Goal: Task Accomplishment & Management: Complete application form

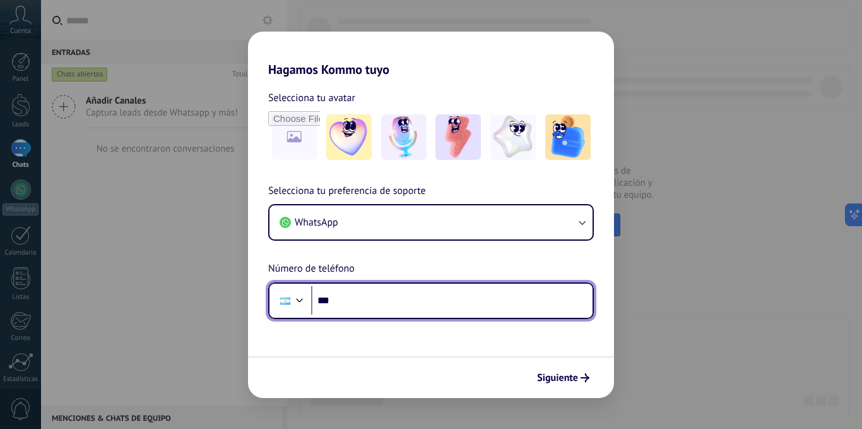
click at [280, 301] on div at bounding box center [285, 300] width 10 height 7
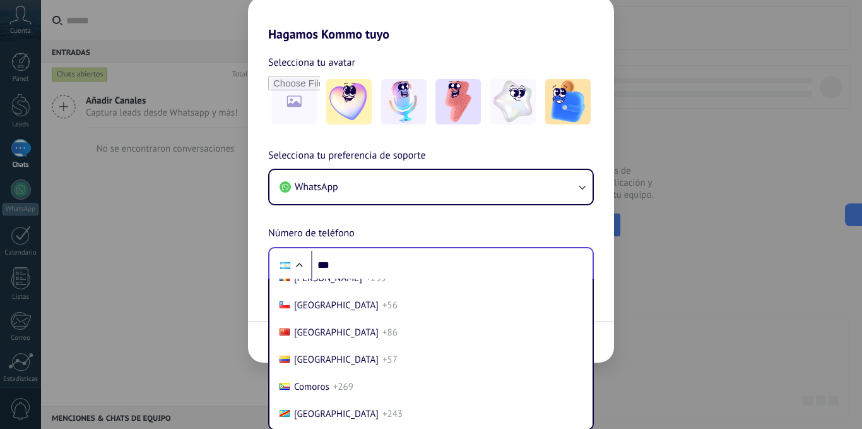
scroll to position [992, 0]
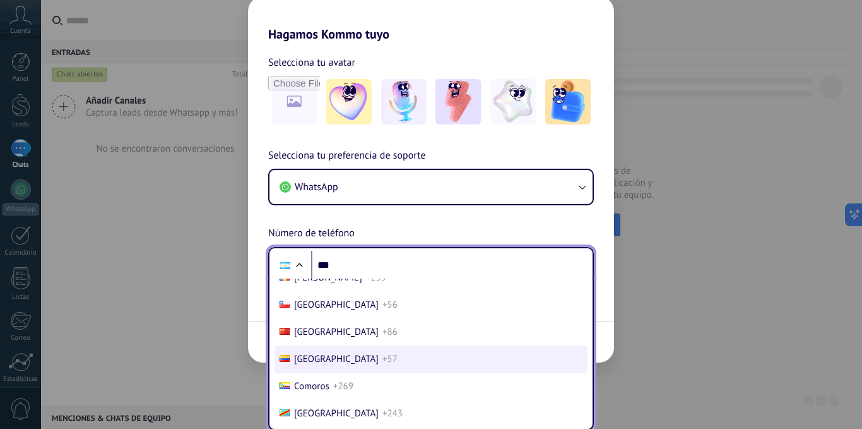
click at [335, 350] on li "Colombia +57" at bounding box center [431, 358] width 313 height 27
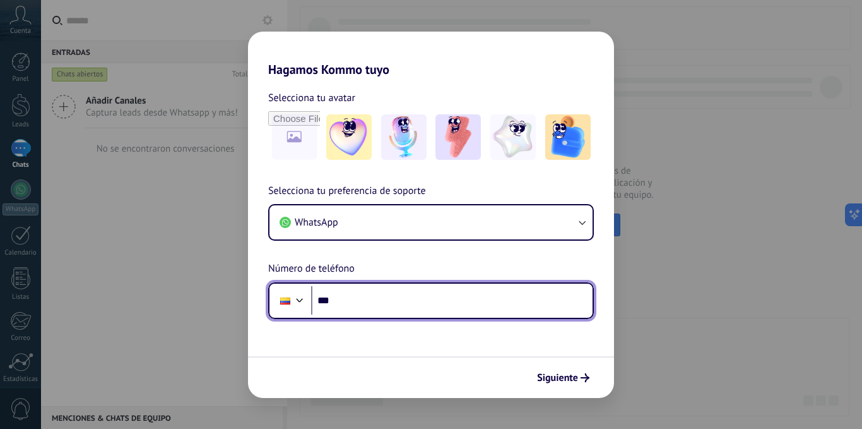
scroll to position [0, 0]
click at [360, 310] on input "***" at bounding box center [452, 300] width 282 height 29
type input "**********"
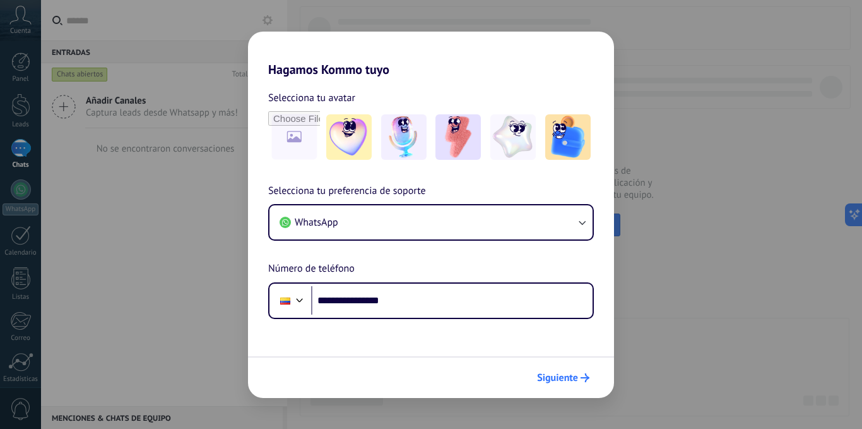
click at [578, 376] on span "Siguiente" at bounding box center [557, 377] width 41 height 9
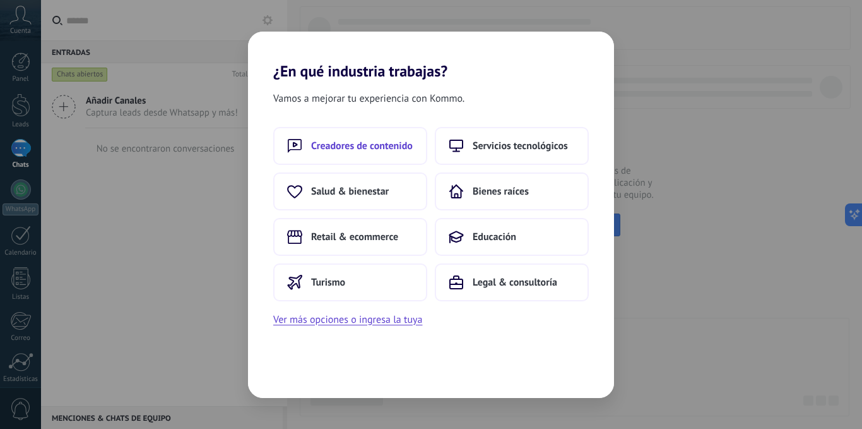
click at [353, 150] on span "Creadores de contenido" at bounding box center [362, 146] width 102 height 13
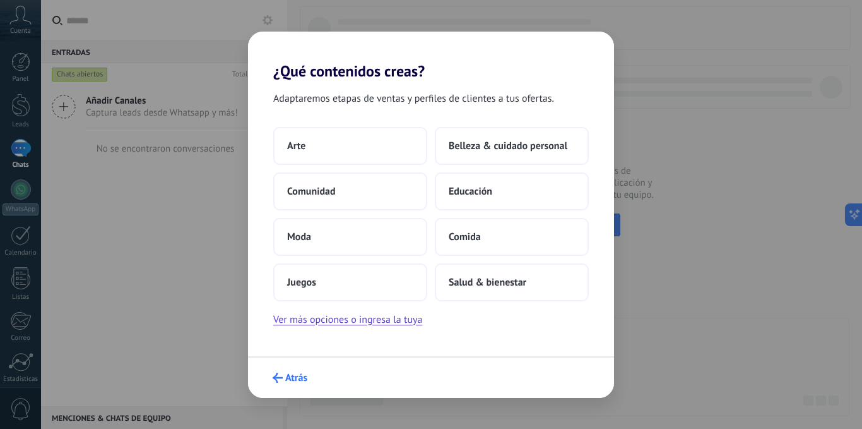
click at [308, 376] on button "Atrás" at bounding box center [290, 377] width 46 height 21
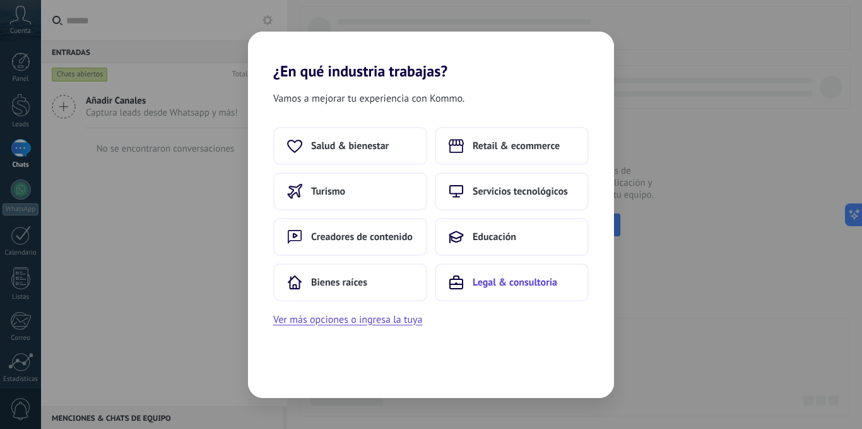
click at [442, 283] on button "Legal & consultoría" at bounding box center [512, 282] width 154 height 38
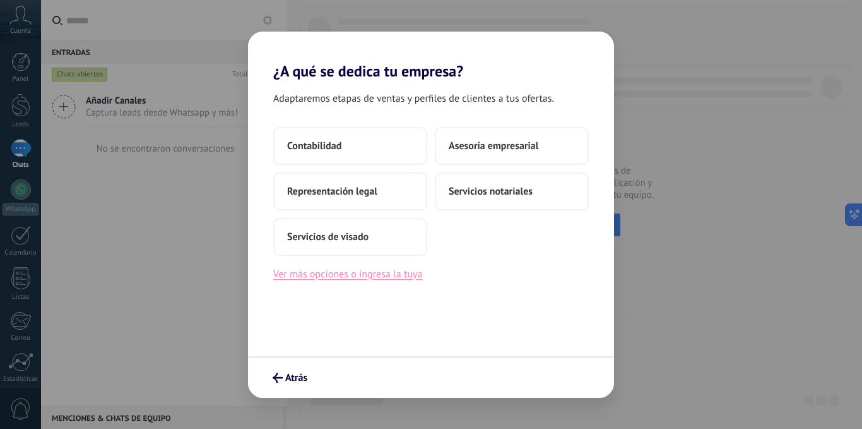
click at [353, 273] on button "Ver más opciones o ingresa la tuya" at bounding box center [347, 274] width 149 height 16
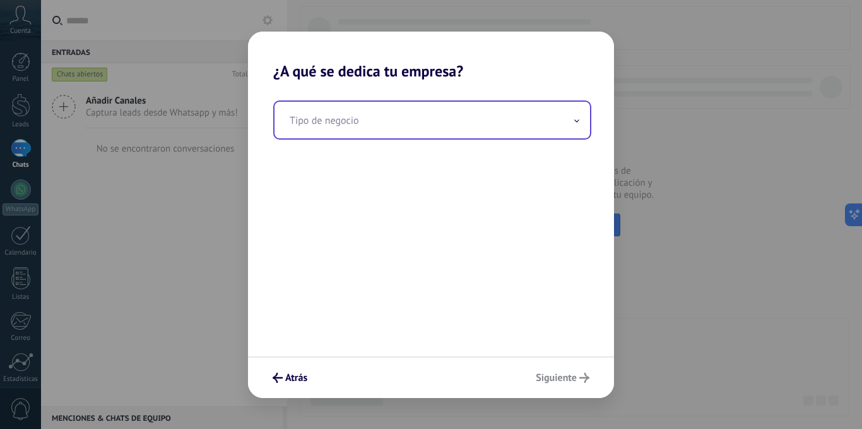
click at [385, 126] on input "text" at bounding box center [433, 120] width 316 height 37
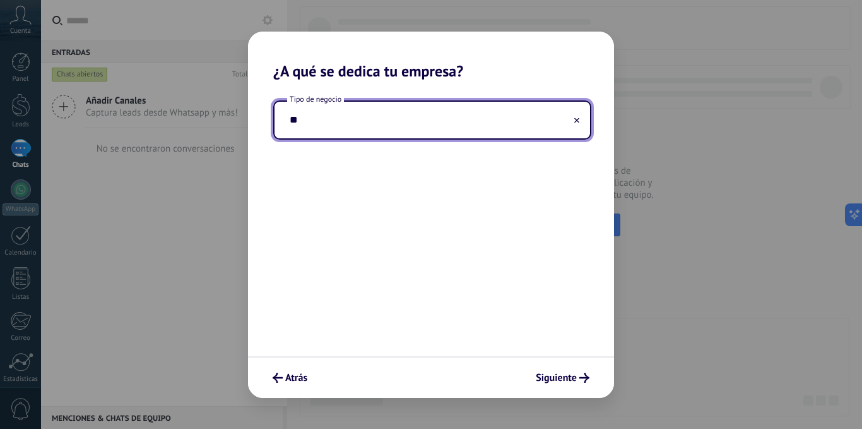
type input "*"
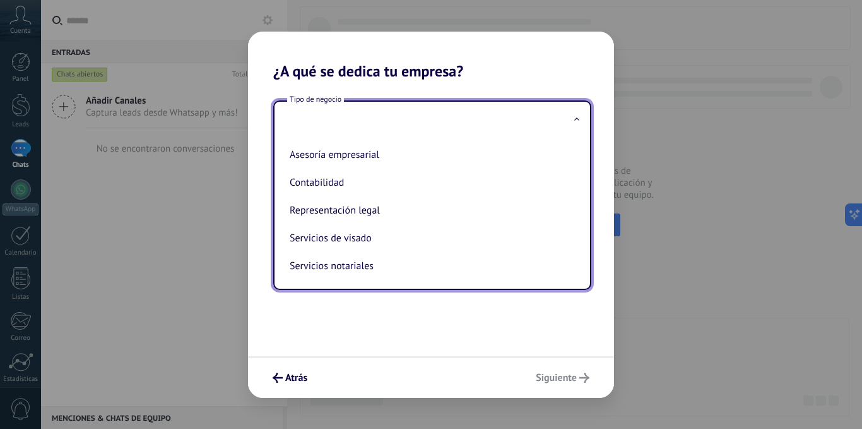
click at [332, 312] on div "Tipo de negocio Asesoría empresarial Contabilidad Representación legal Servicio…" at bounding box center [431, 218] width 366 height 276
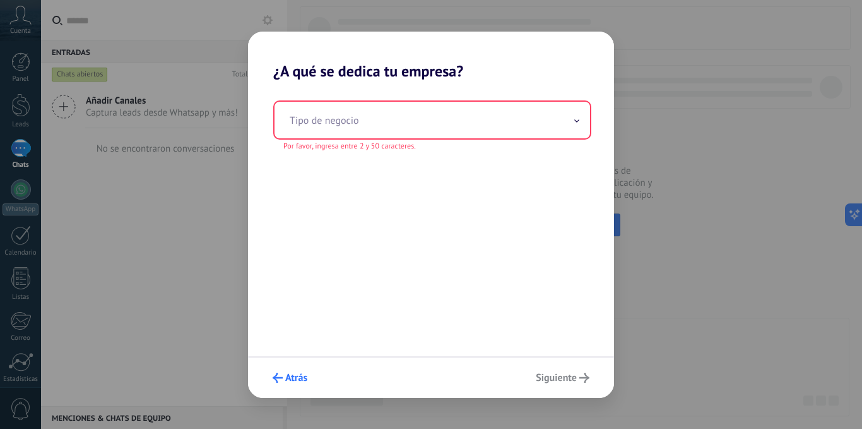
click at [287, 370] on button "Atrás" at bounding box center [290, 377] width 46 height 21
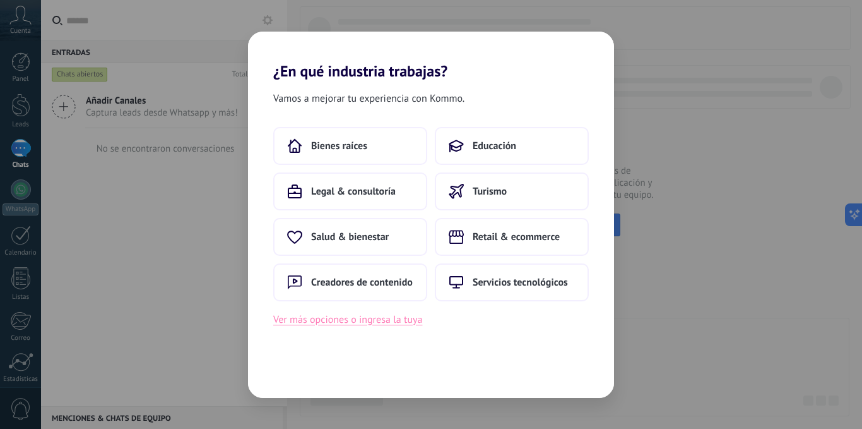
click at [319, 323] on button "Ver más opciones o ingresa la tuya" at bounding box center [347, 319] width 149 height 16
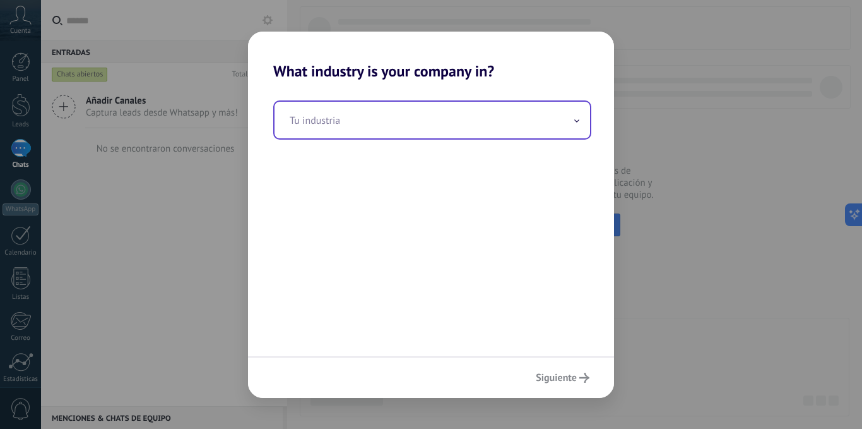
click at [361, 105] on input "text" at bounding box center [433, 120] width 316 height 37
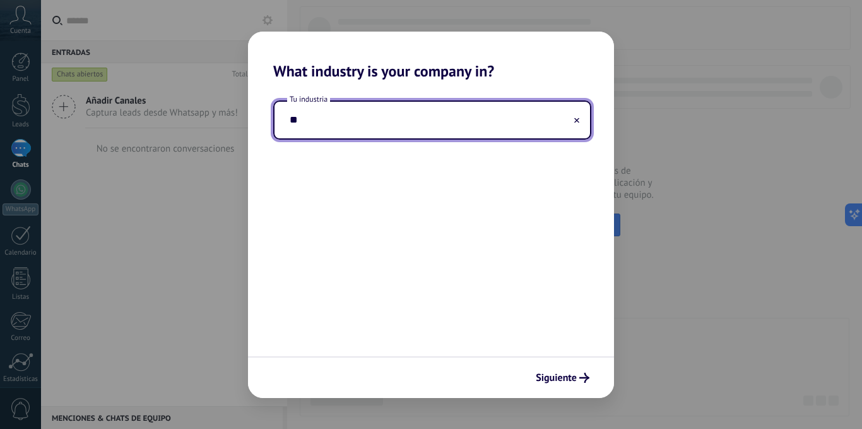
type input "*"
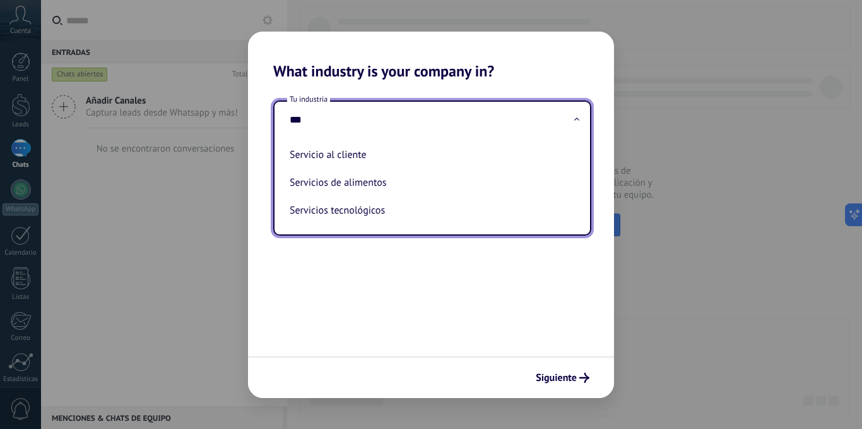
drag, startPoint x: 317, startPoint y: 125, endPoint x: 272, endPoint y: 119, distance: 45.2
click at [272, 119] on div "Tu industria *** Servicio al cliente Servicios de alimentos Servicios tecnológi…" at bounding box center [431, 218] width 366 height 276
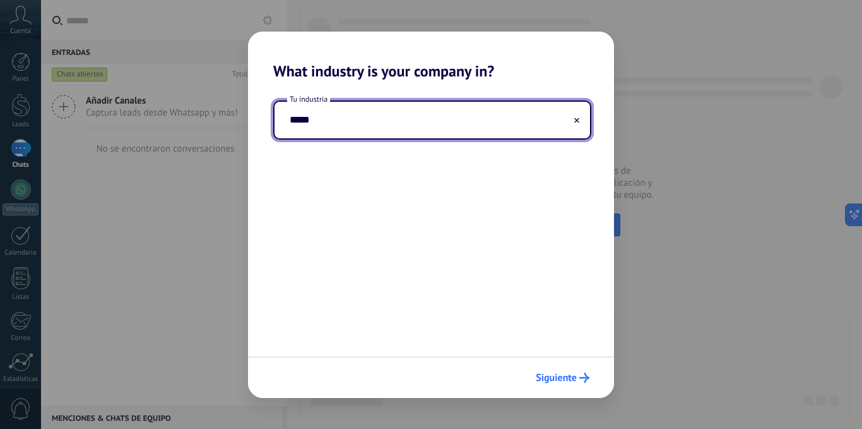
type input "*****"
click at [574, 373] on span "Siguiente" at bounding box center [556, 377] width 41 height 9
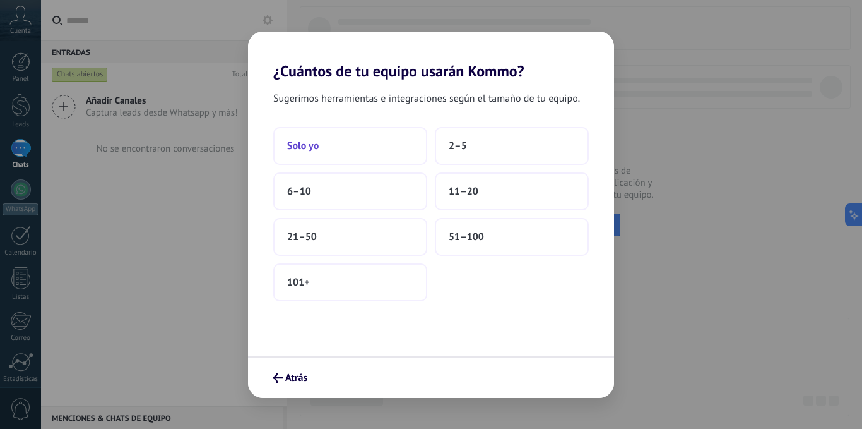
click at [355, 150] on button "Solo yo" at bounding box center [350, 146] width 154 height 38
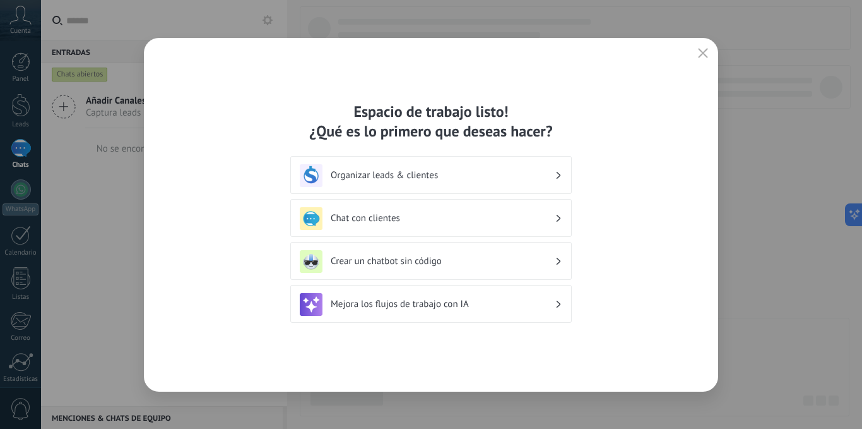
click at [396, 179] on h3 "Organizar leads & clientes" at bounding box center [443, 175] width 224 height 12
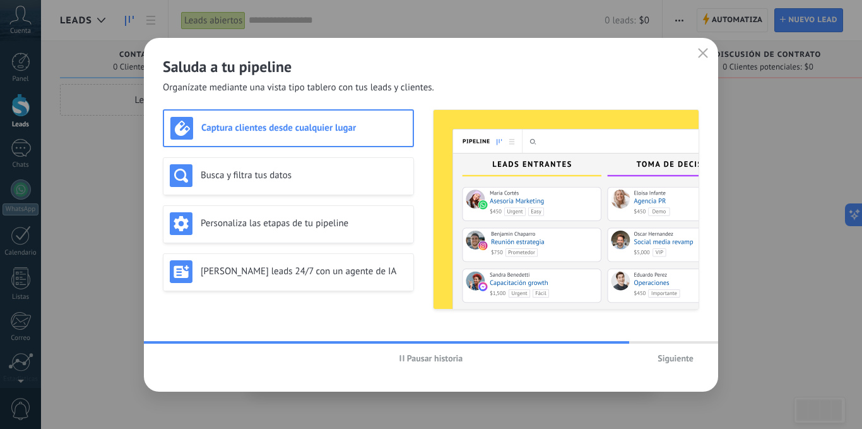
click at [680, 347] on div "Pausar historia Siguiente" at bounding box center [431, 357] width 574 height 29
click at [681, 353] on span "Siguiente" at bounding box center [676, 357] width 36 height 9
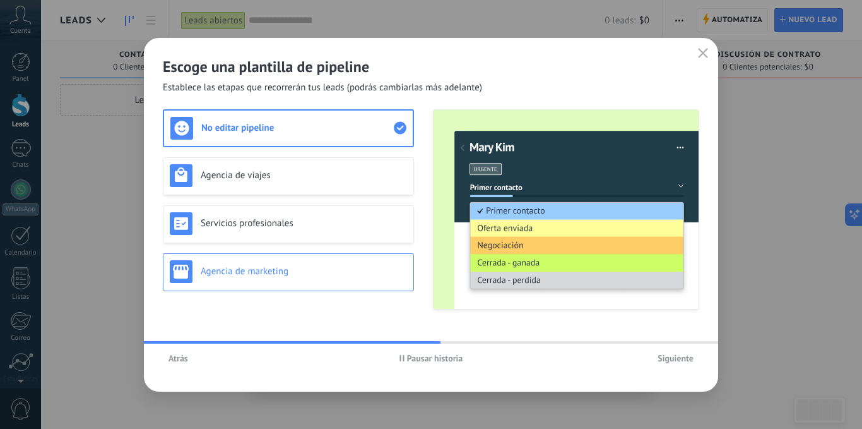
click at [357, 286] on div "Agencia de marketing" at bounding box center [288, 272] width 251 height 38
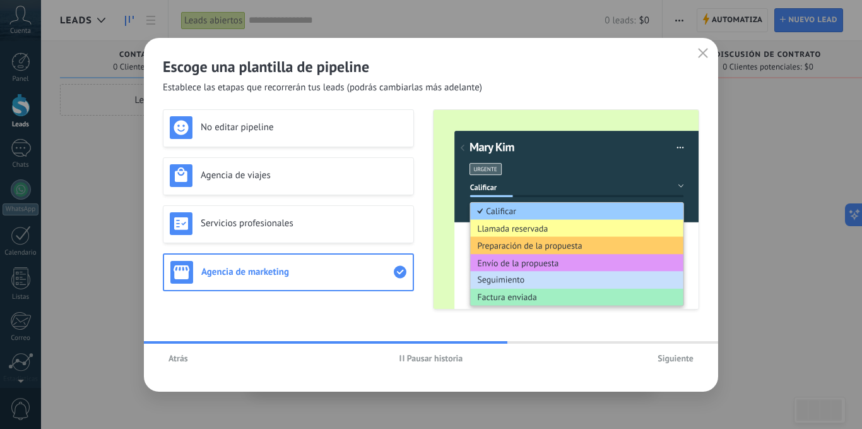
click at [675, 357] on span "Siguiente" at bounding box center [676, 357] width 36 height 9
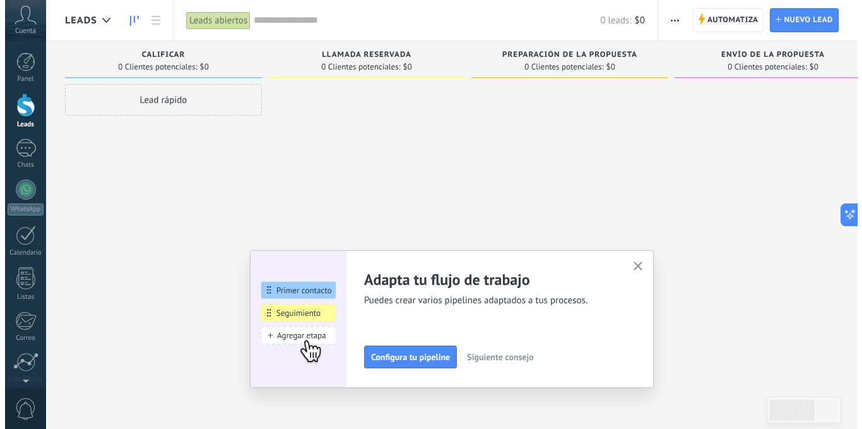
scroll to position [97, 0]
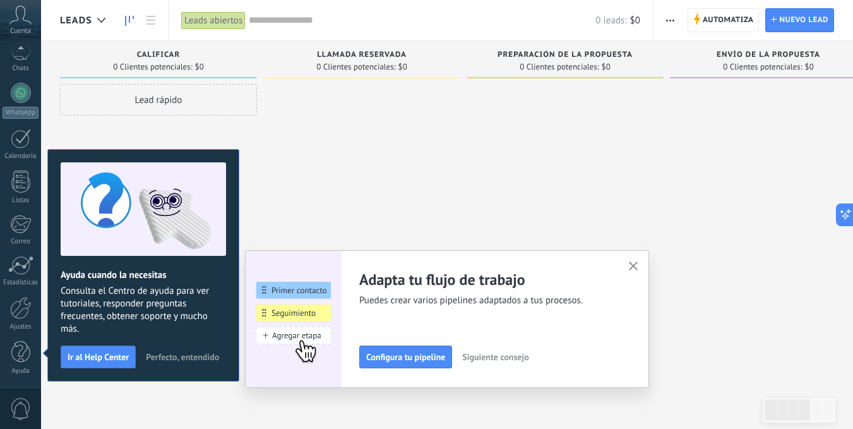
click at [549, 218] on div at bounding box center [564, 216] width 197 height 264
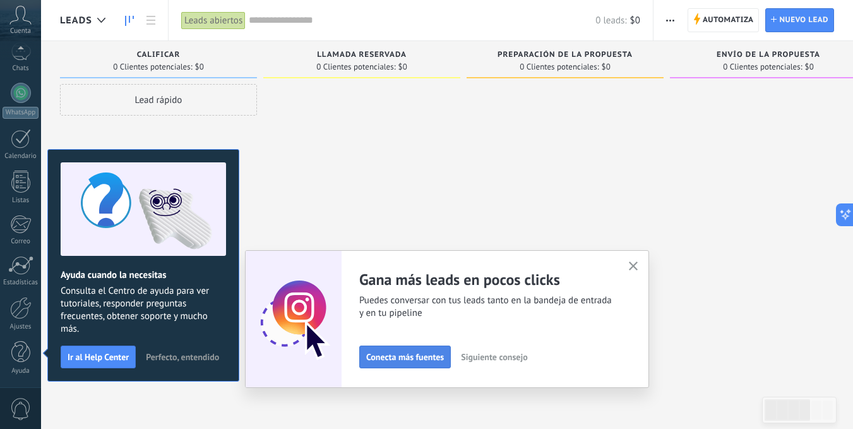
click at [416, 359] on span "Conecta más fuentes" at bounding box center [405, 356] width 78 height 9
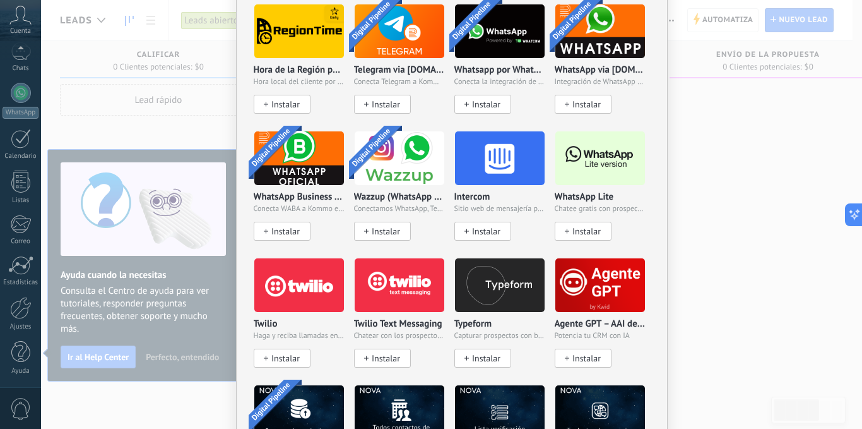
scroll to position [1023, 0]
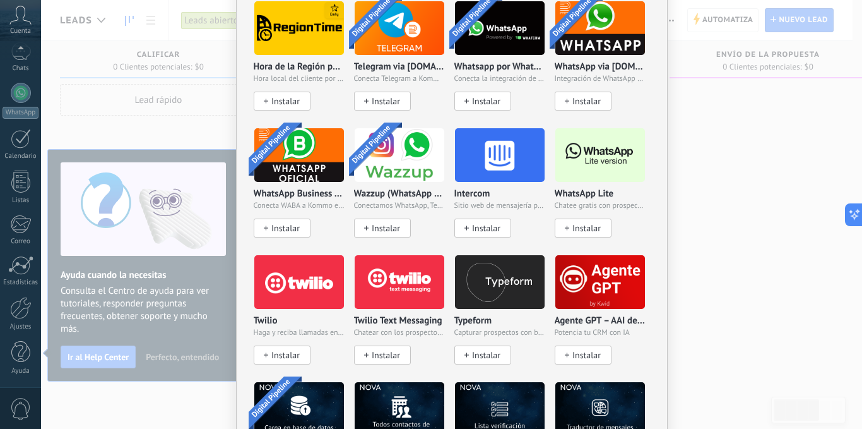
click at [584, 223] on span "Instalar" at bounding box center [587, 228] width 28 height 11
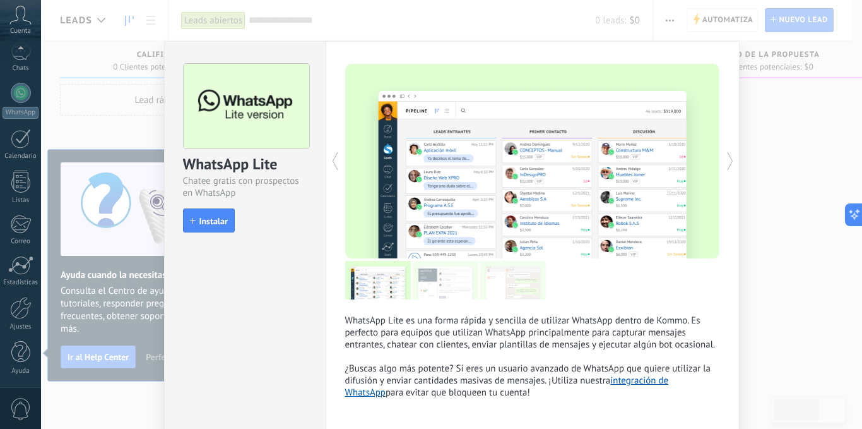
scroll to position [54, 0]
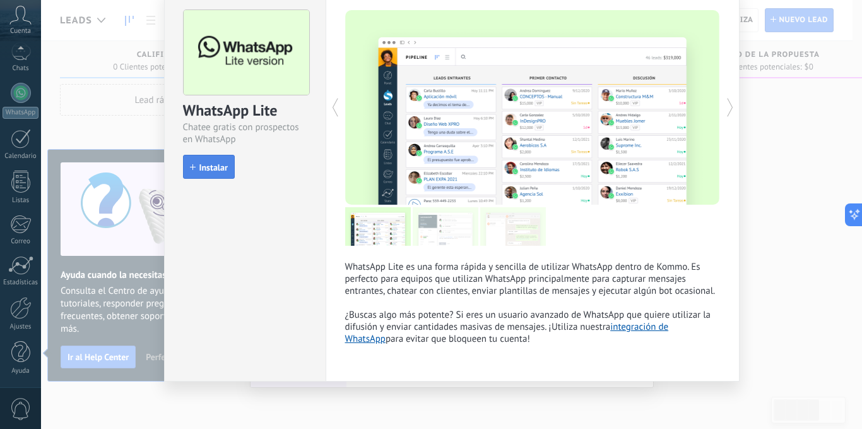
click at [224, 168] on span "Instalar" at bounding box center [213, 167] width 28 height 9
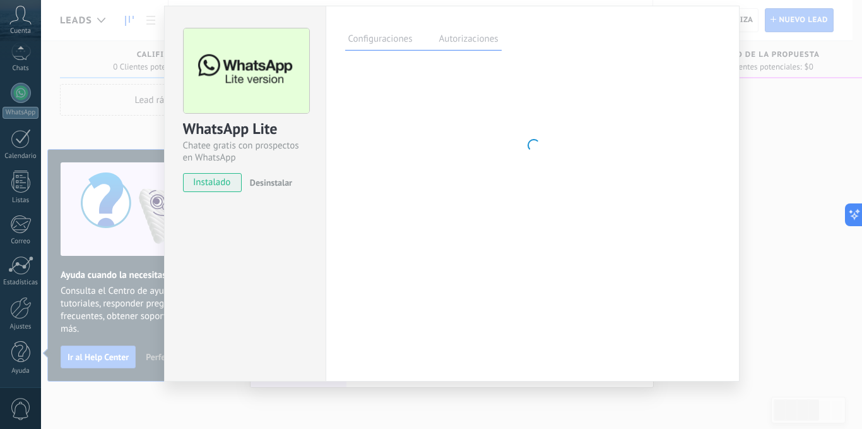
scroll to position [35, 0]
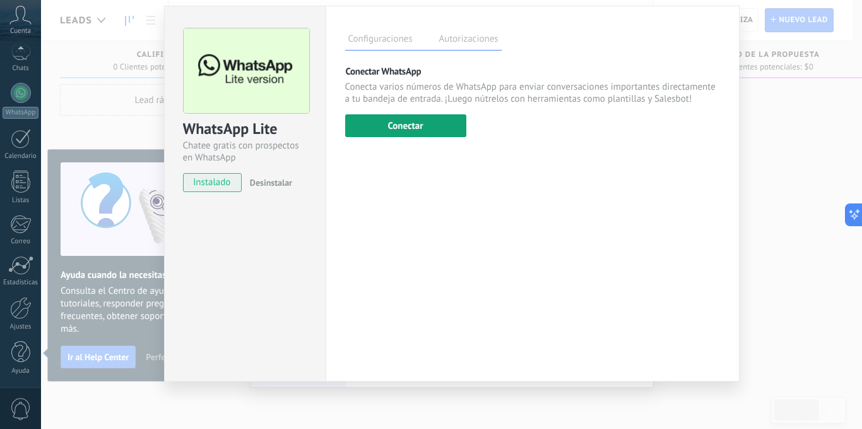
click at [406, 125] on button "Conectar" at bounding box center [405, 125] width 121 height 23
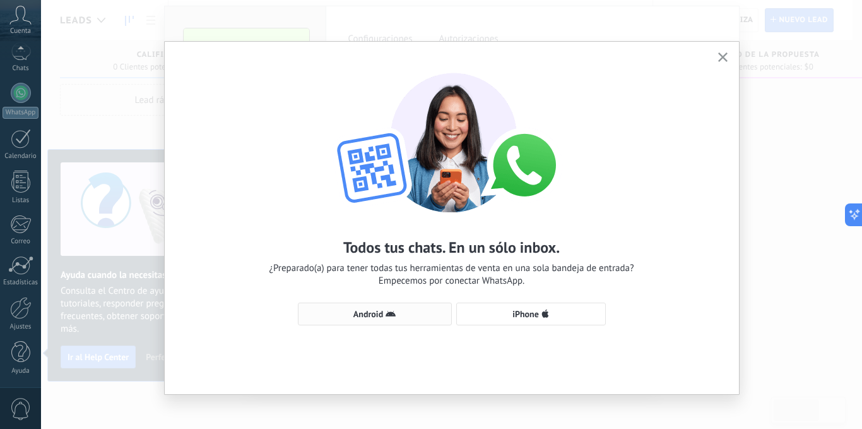
click at [424, 313] on span "Android" at bounding box center [375, 314] width 140 height 10
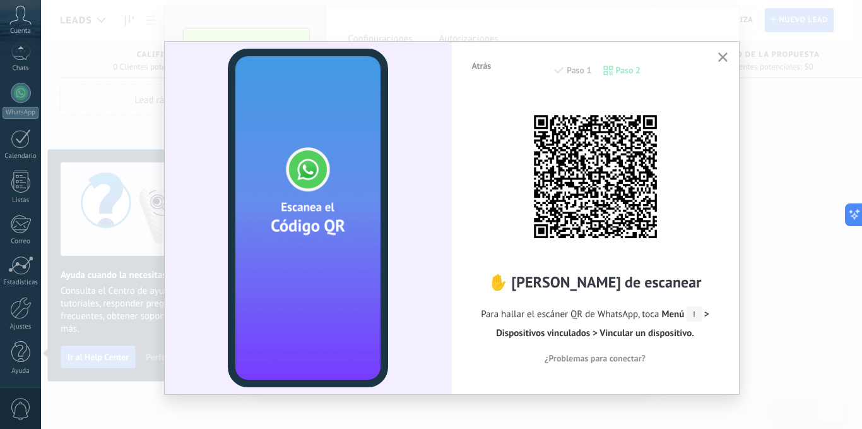
click at [478, 60] on button "Atrás" at bounding box center [481, 65] width 31 height 19
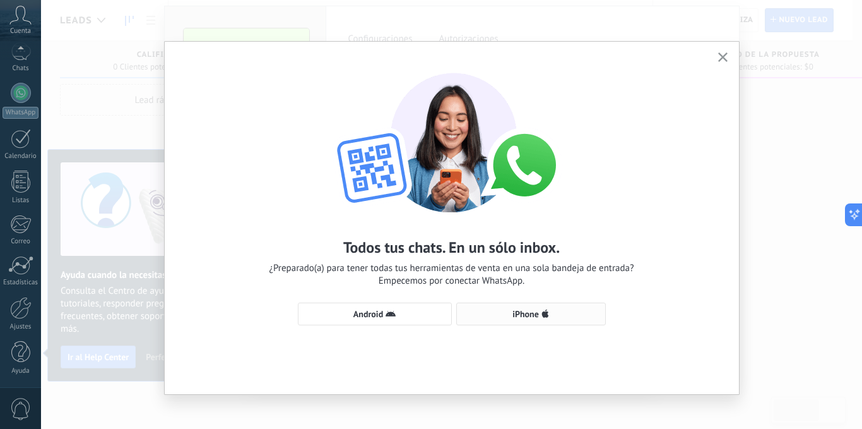
click at [557, 307] on button "iPhone" at bounding box center [531, 313] width 150 height 23
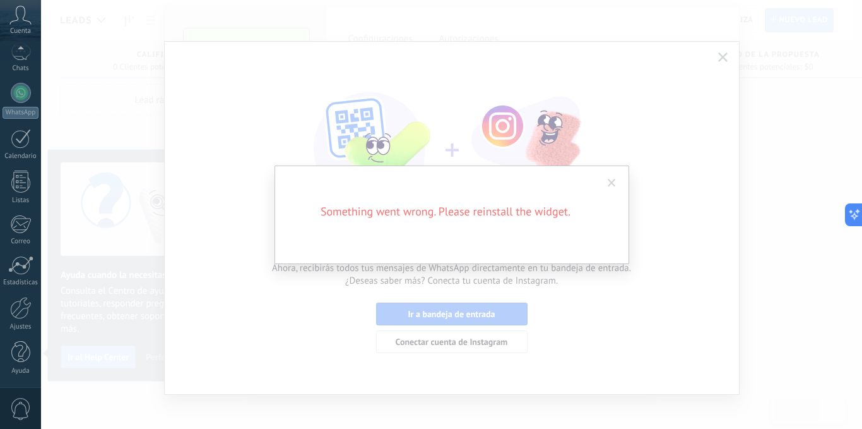
click at [607, 184] on span at bounding box center [612, 182] width 21 height 21
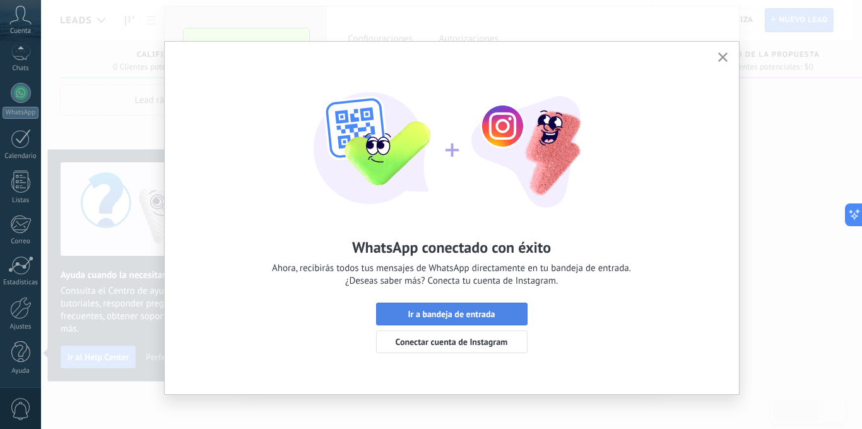
click at [448, 316] on span "Ir a bandeja de entrada" at bounding box center [451, 313] width 87 height 9
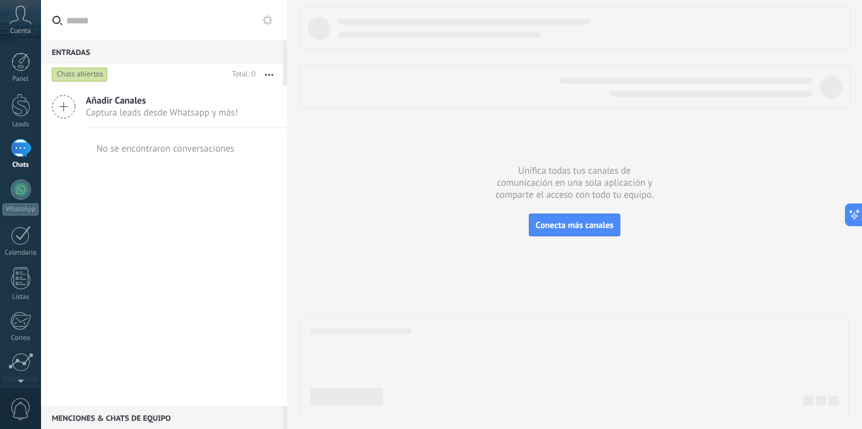
click at [20, 140] on div at bounding box center [21, 148] width 20 height 18
